Goal: Task Accomplishment & Management: Use online tool/utility

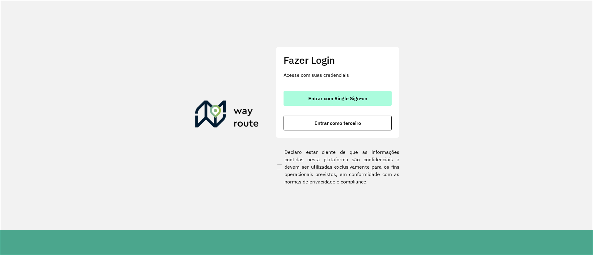
click at [340, 96] on span "Entrar com Single Sign-on" at bounding box center [337, 98] width 59 height 5
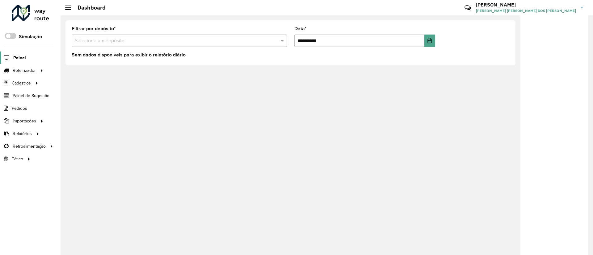
click at [14, 55] on span "Painel" at bounding box center [19, 58] width 13 height 6
click at [79, 71] on span "Entregas" at bounding box center [79, 70] width 18 height 6
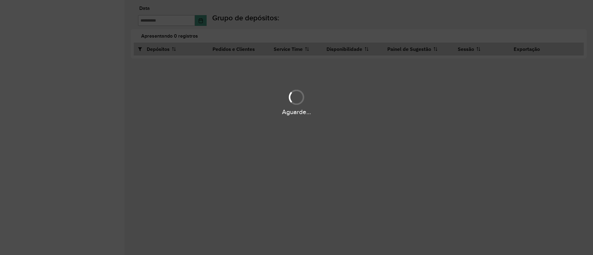
type input "**********"
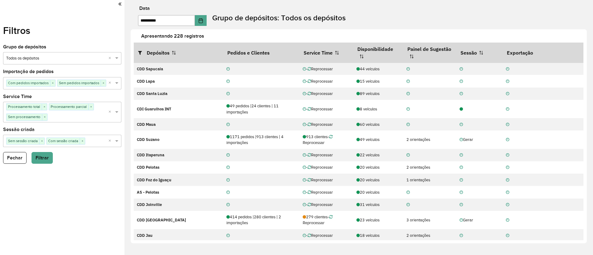
click at [41, 56] on input "text" at bounding box center [56, 59] width 100 height 6
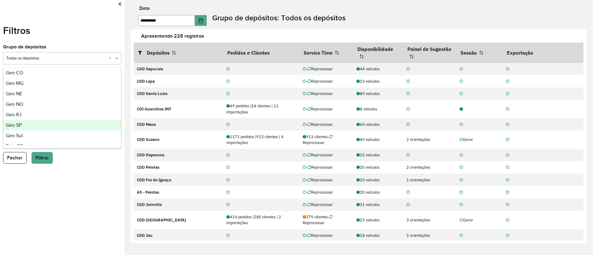
scroll to position [20, 0]
click at [32, 128] on div "Geo Sul" at bounding box center [62, 129] width 118 height 10
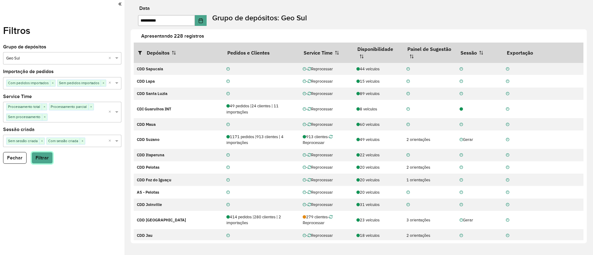
click at [44, 159] on button "Filtrar" at bounding box center [41, 158] width 21 height 12
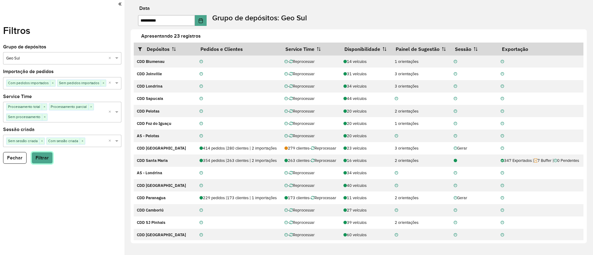
click at [41, 158] on button "Filtrar" at bounding box center [41, 158] width 21 height 12
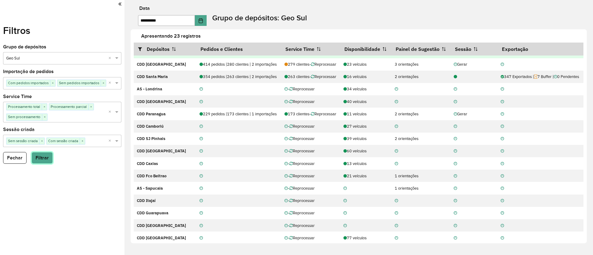
scroll to position [93, 0]
